Goal: Task Accomplishment & Management: Complete application form

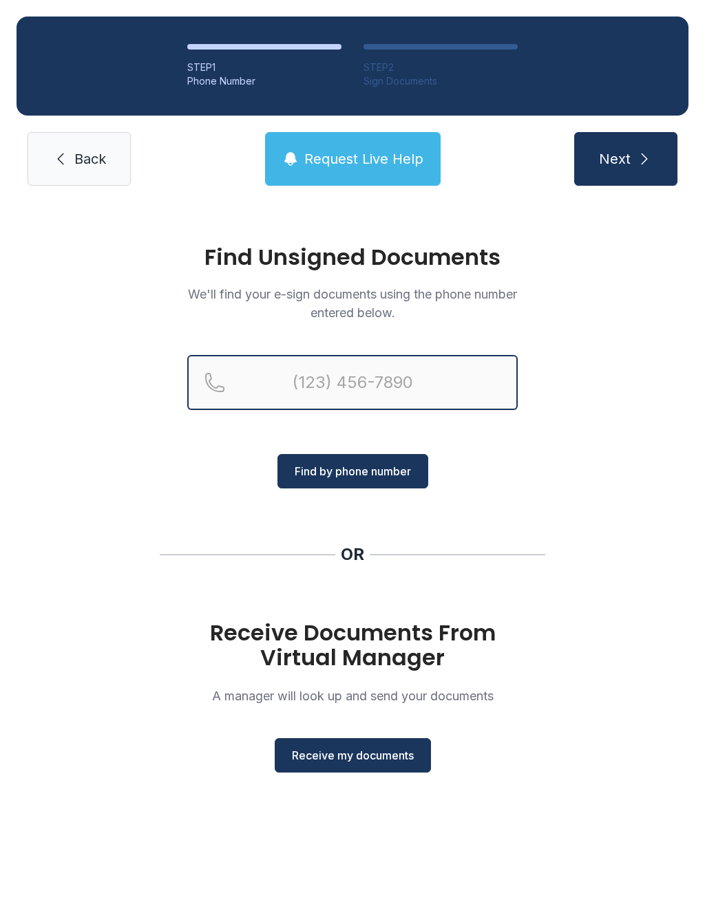
click at [380, 370] on input "Reservation phone number" at bounding box center [352, 382] width 330 height 55
type input "("
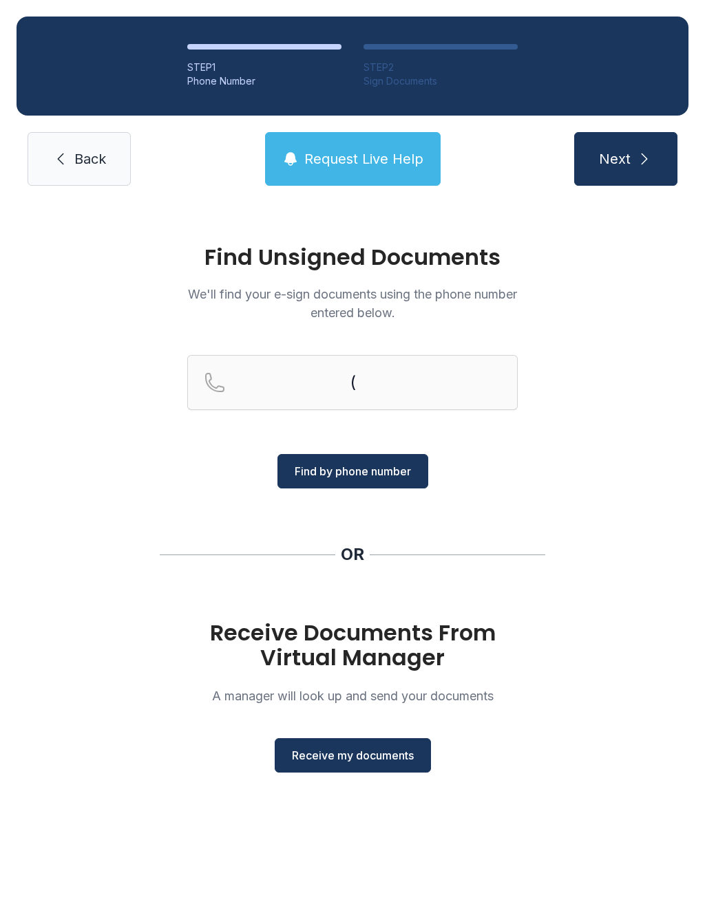
click at [541, 540] on div "Find Unsigned Documents We'll find your e-sign documents using the phone number…" at bounding box center [352, 514] width 705 height 625
click at [387, 749] on span "Receive my documents" at bounding box center [353, 755] width 122 height 17
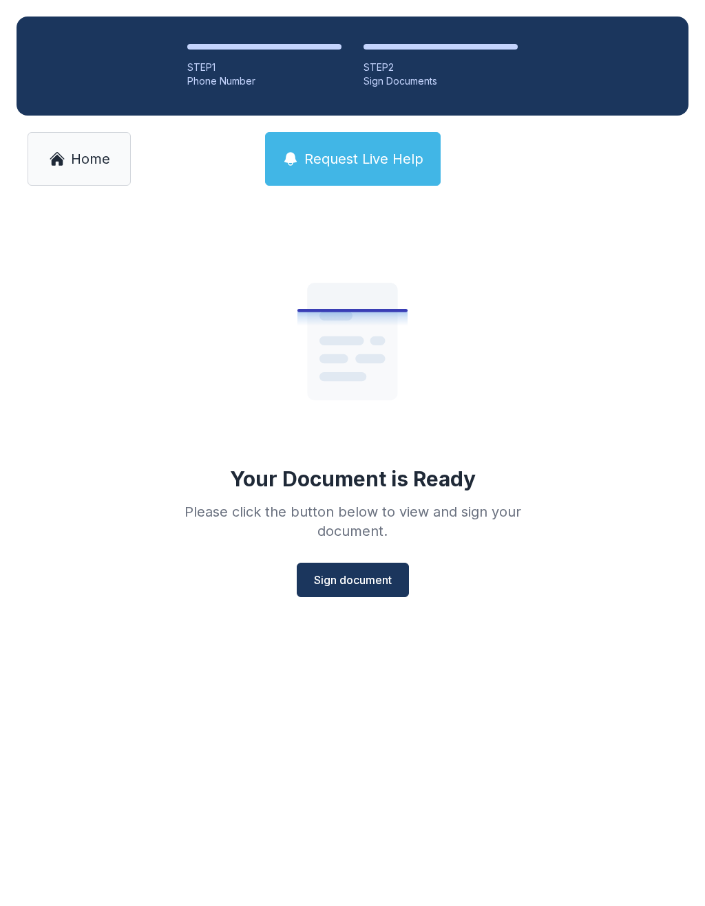
click at [339, 564] on button "Sign document" at bounding box center [353, 580] width 112 height 34
click at [401, 606] on div "Your Document is Ready Please click the button below to view and sign your docu…" at bounding box center [352, 427] width 705 height 450
click at [392, 556] on div "Your Document is Ready Please click the button below to view and sign your docu…" at bounding box center [352, 413] width 396 height 367
click at [379, 589] on button "Sign document" at bounding box center [353, 580] width 112 height 34
click at [83, 175] on link "Home" at bounding box center [79, 159] width 103 height 54
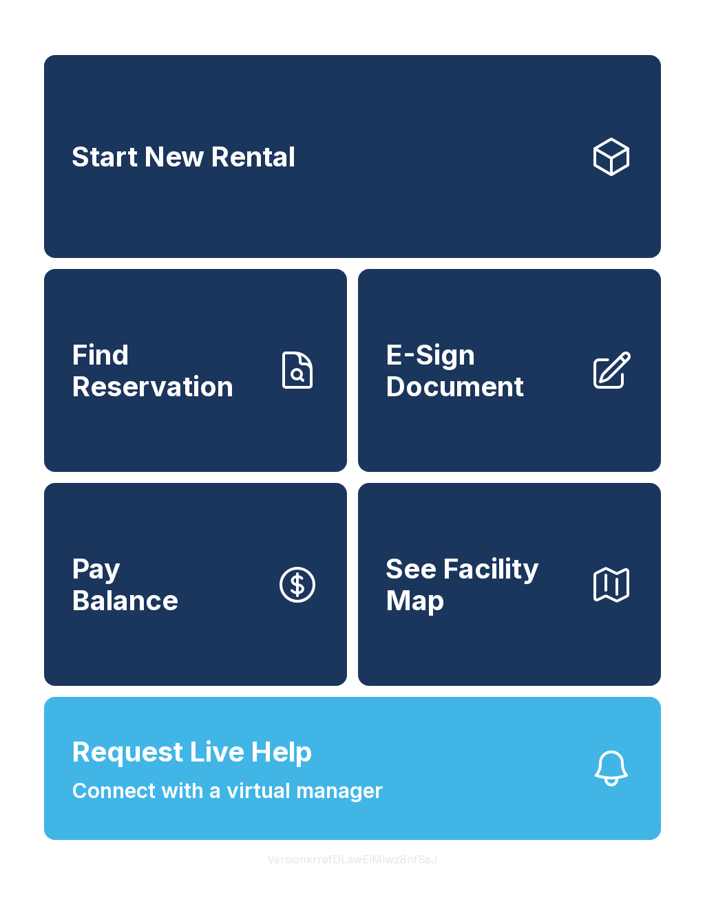
click at [471, 402] on span "E-Sign Document" at bounding box center [481, 370] width 193 height 63
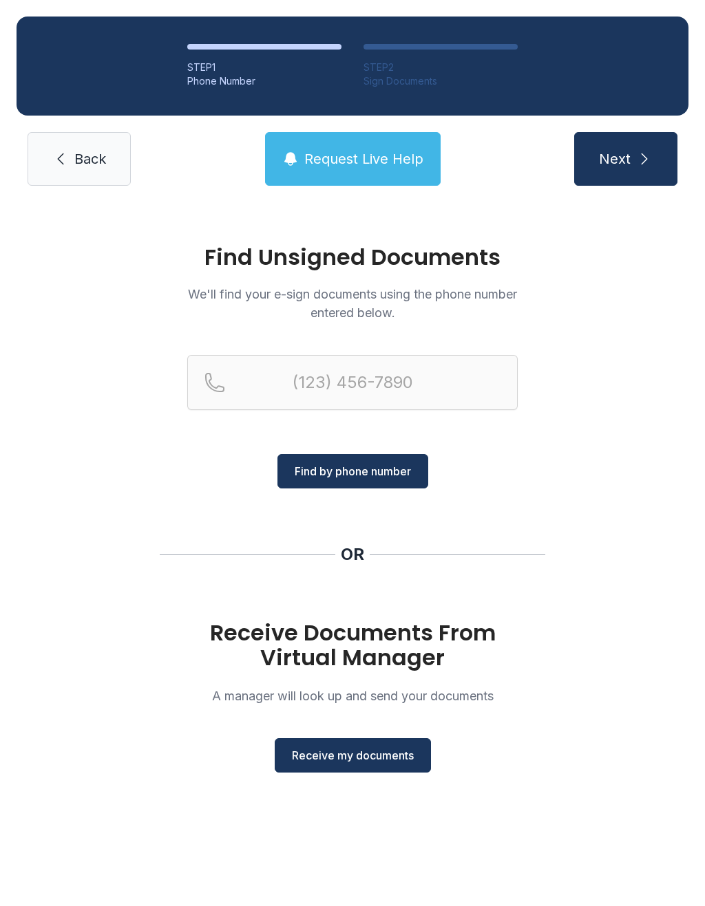
click at [334, 750] on span "Receive my documents" at bounding box center [353, 755] width 122 height 17
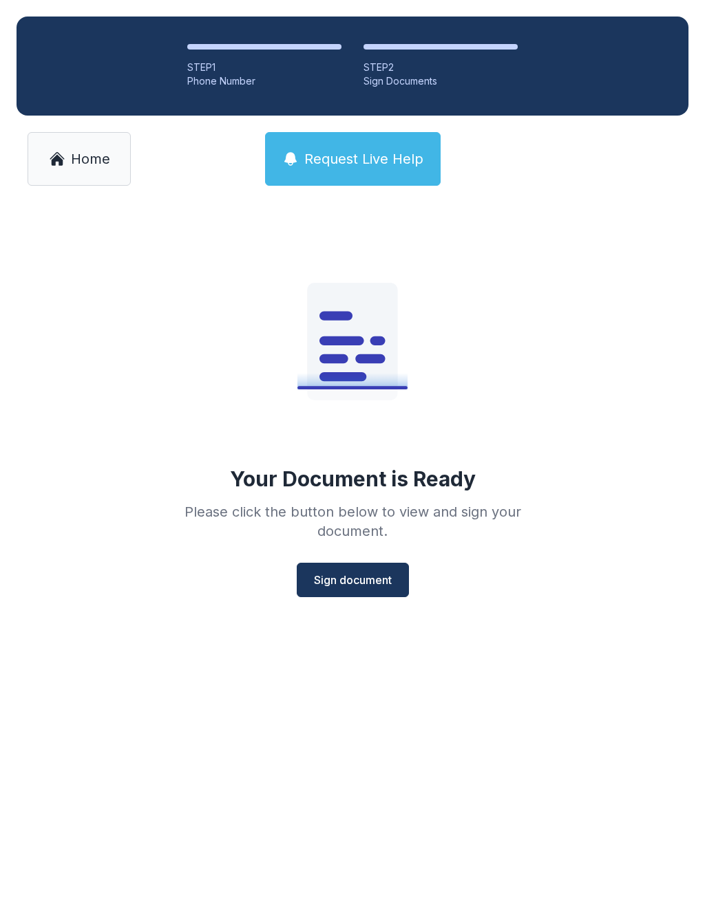
click at [376, 592] on button "Sign document" at bounding box center [353, 580] width 112 height 34
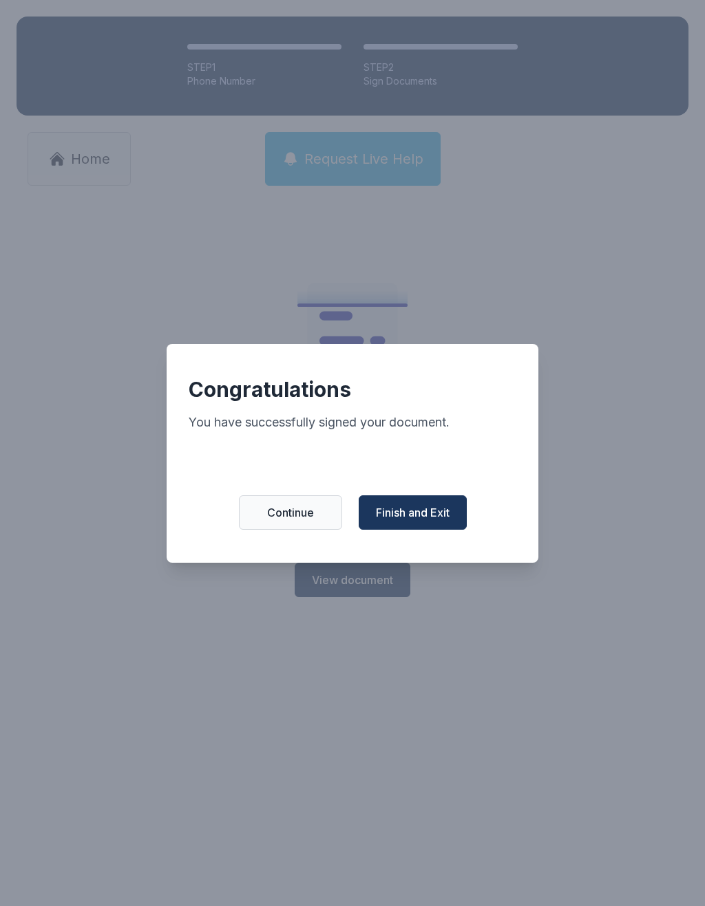
click at [438, 521] on span "Finish and Exit" at bounding box center [413, 512] width 74 height 17
